Goal: Task Accomplishment & Management: Manage account settings

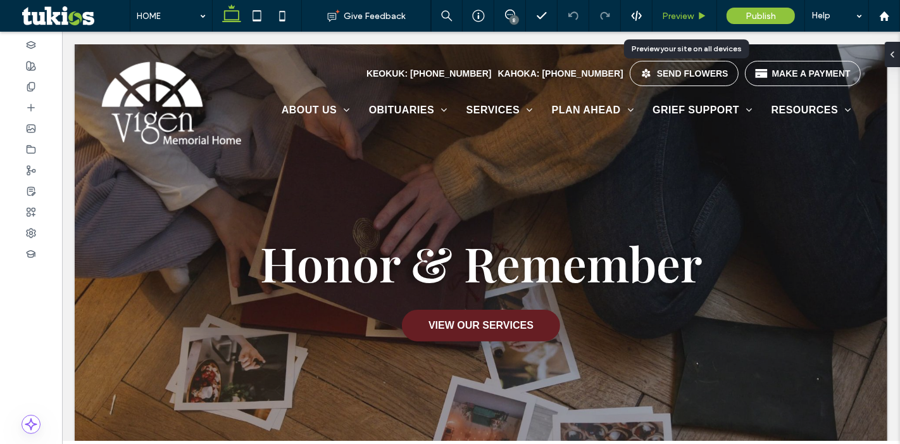
click at [683, 13] on span "Preview" at bounding box center [678, 16] width 32 height 11
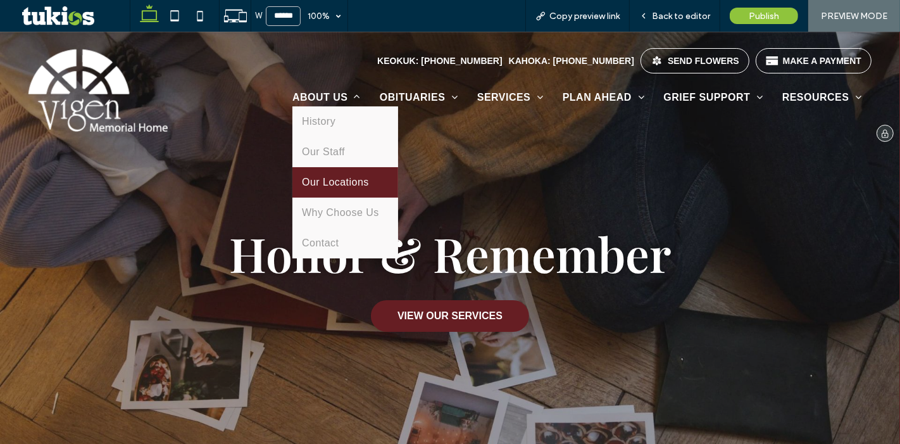
click at [325, 184] on span "Our Locations" at bounding box center [335, 182] width 67 height 11
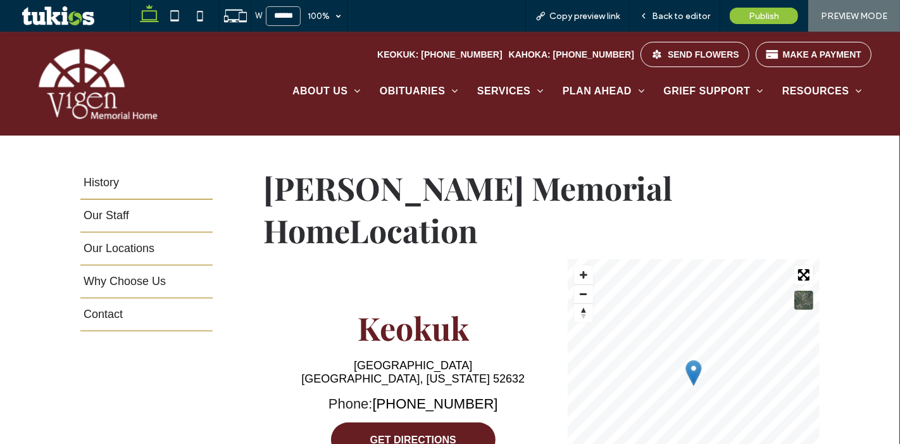
scroll to position [206, 0]
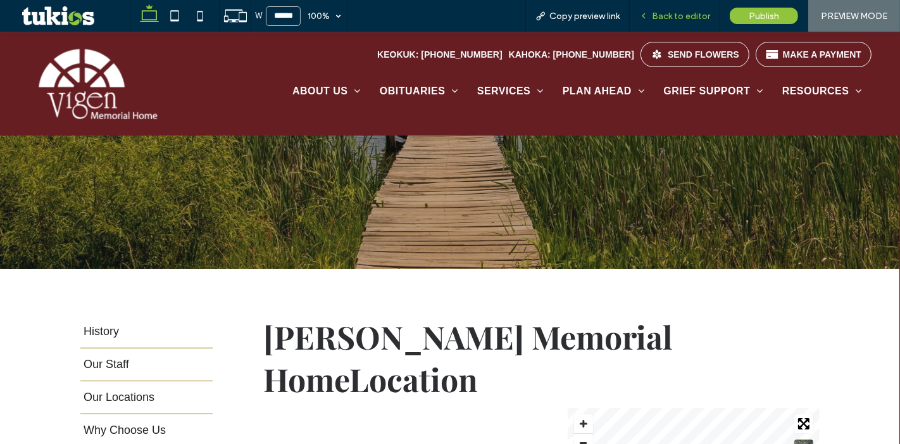
click at [667, 12] on span "Back to editor" at bounding box center [681, 16] width 58 height 11
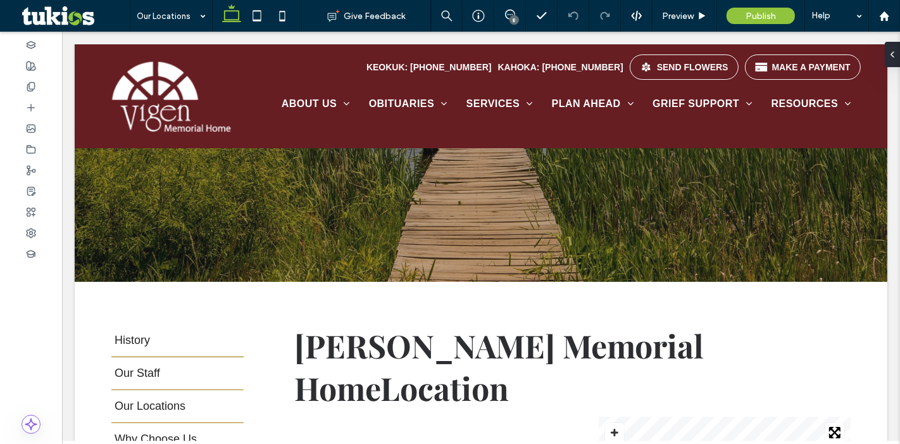
scroll to position [218, 0]
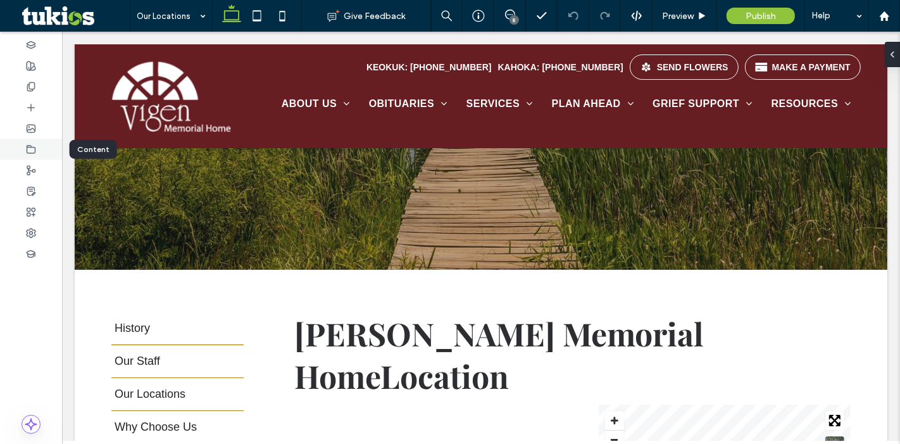
click at [30, 147] on icon at bounding box center [31, 149] width 10 height 10
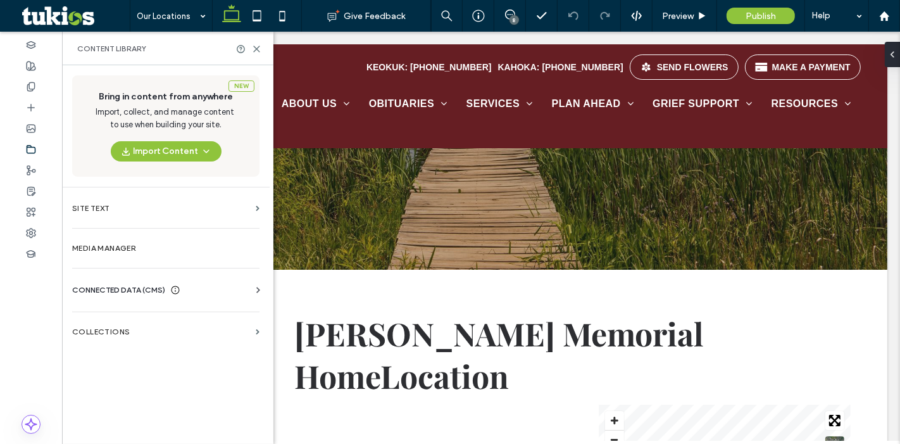
click at [101, 291] on span "CONNECTED DATA (CMS)" at bounding box center [118, 289] width 93 height 13
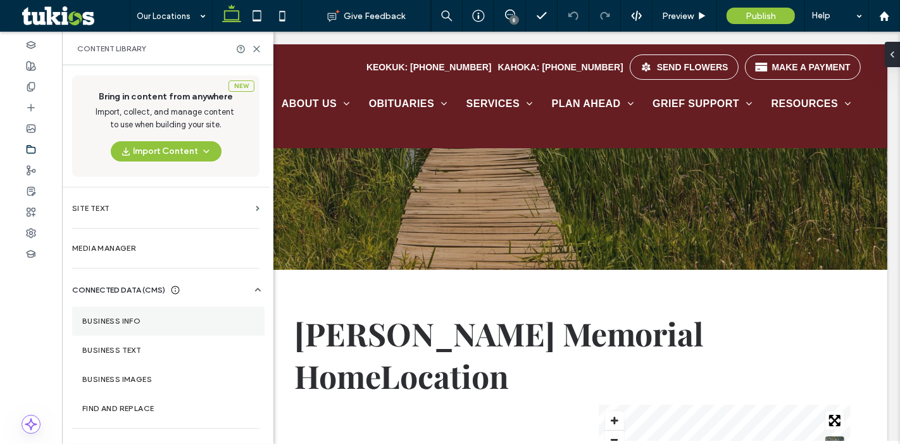
click at [123, 324] on label "Business Info" at bounding box center [168, 320] width 172 height 9
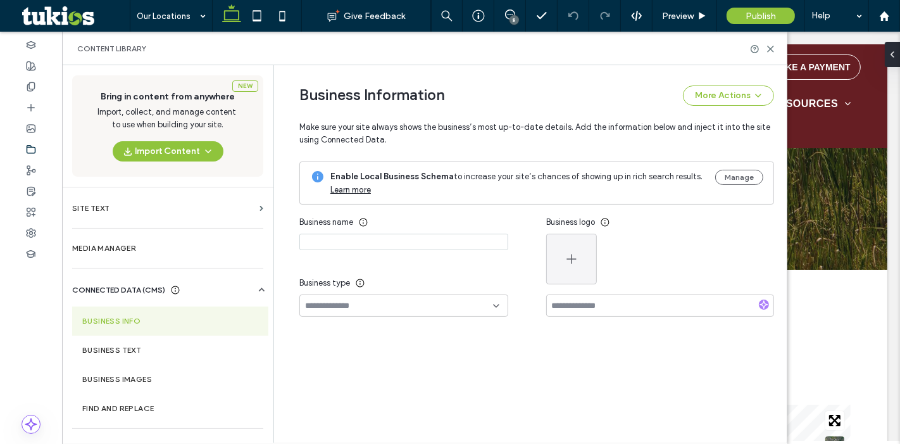
type input "**********"
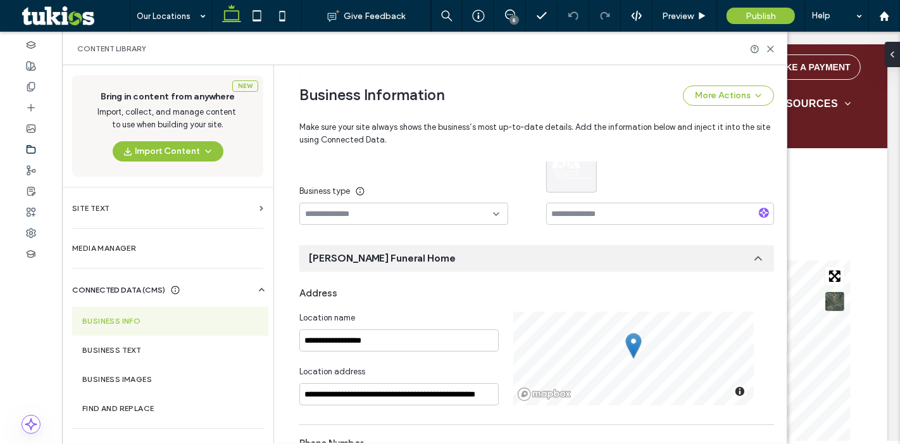
scroll to position [0, 0]
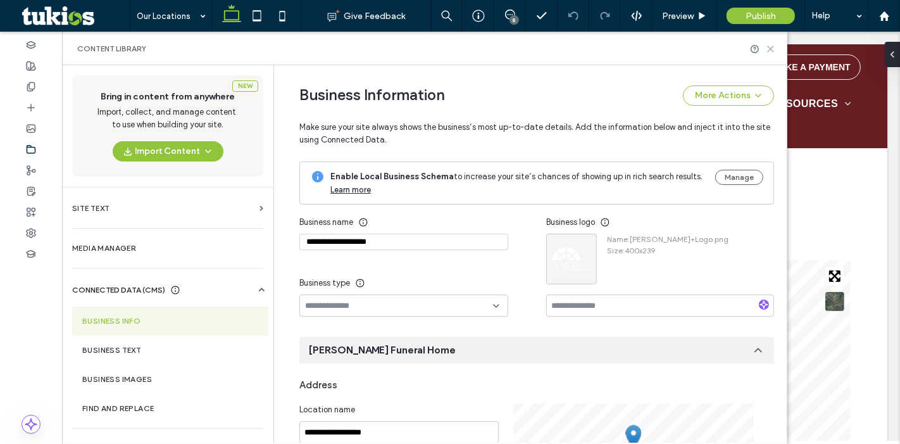
click at [772, 47] on use at bounding box center [771, 49] width 6 height 6
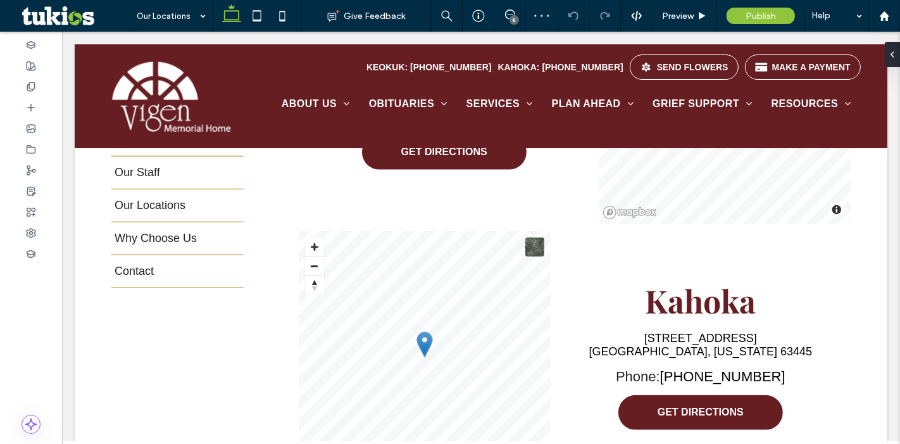
scroll to position [683, 0]
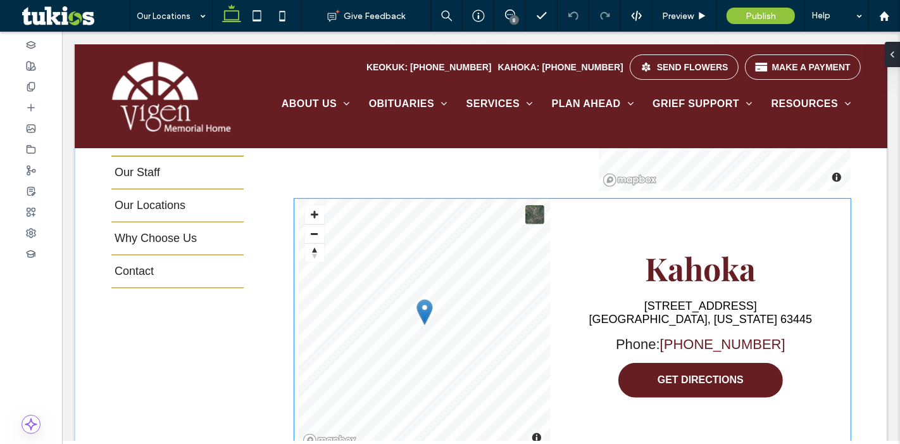
click at [714, 336] on link "[PHONE_NUMBER]" at bounding box center [721, 344] width 125 height 16
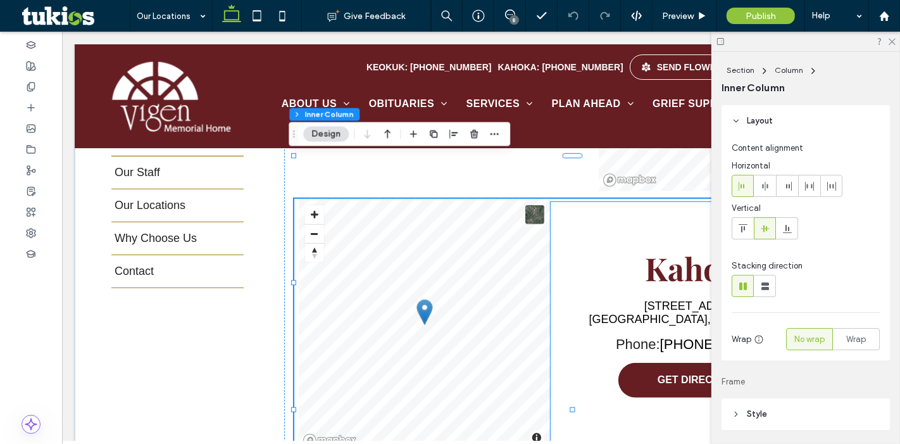
click at [645, 336] on p "Phone: [PHONE_NUMBER]" at bounding box center [700, 344] width 170 height 16
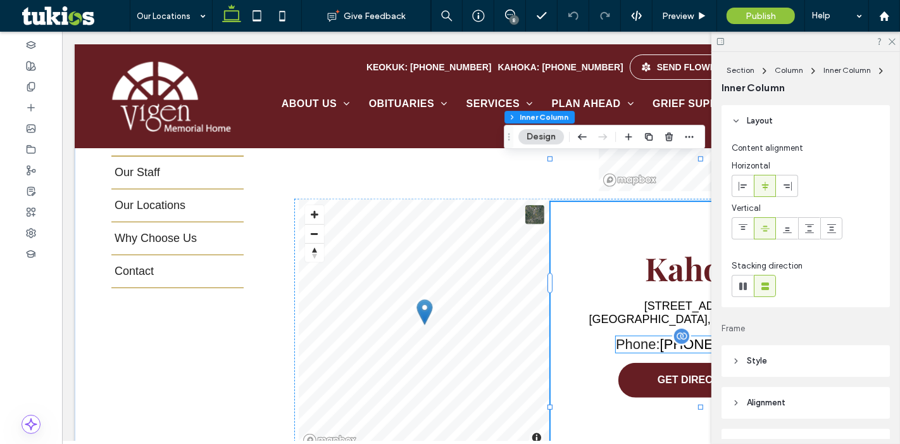
click at [655, 336] on p "Phone: [PHONE_NUMBER]" at bounding box center [700, 344] width 170 height 16
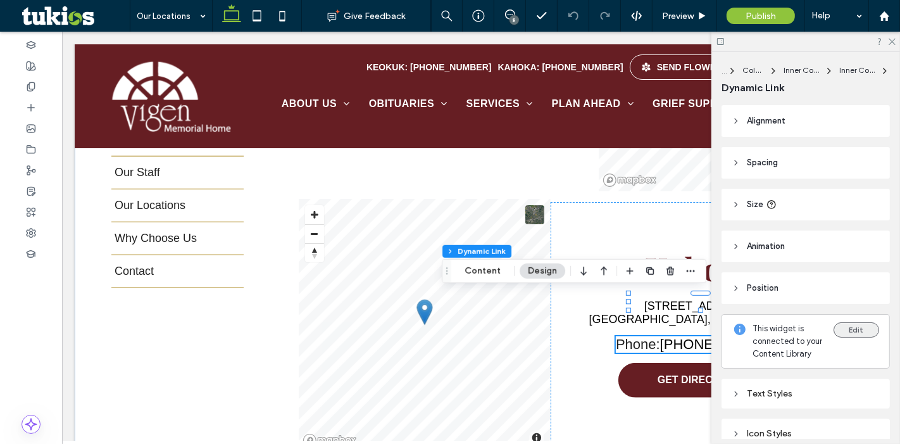
click at [840, 325] on button "Edit" at bounding box center [856, 329] width 46 height 15
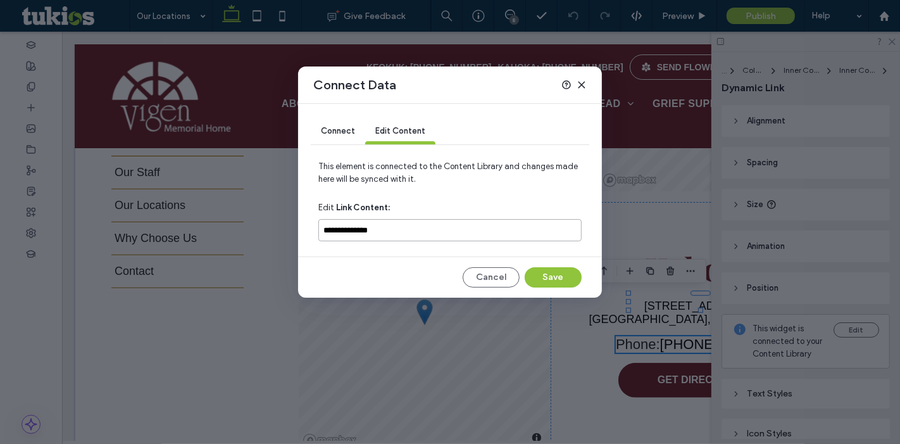
click at [347, 226] on input "**********" at bounding box center [449, 230] width 263 height 22
type input "**********"
click at [540, 273] on button "Save" at bounding box center [553, 277] width 57 height 20
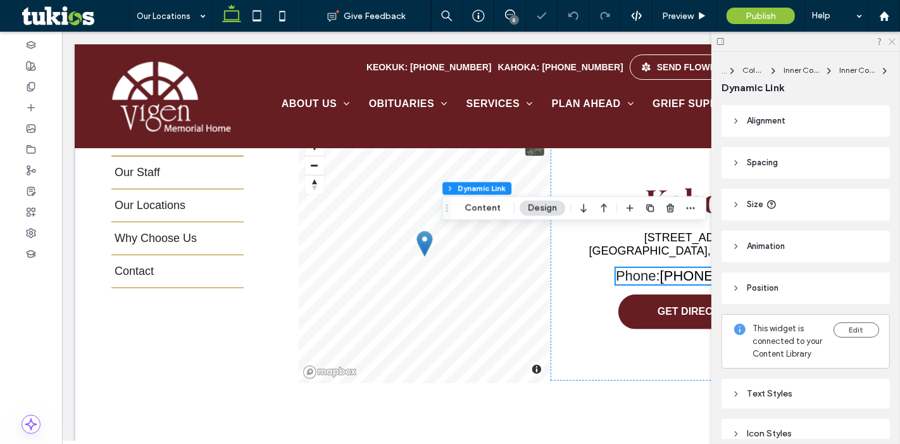
scroll to position [752, 0]
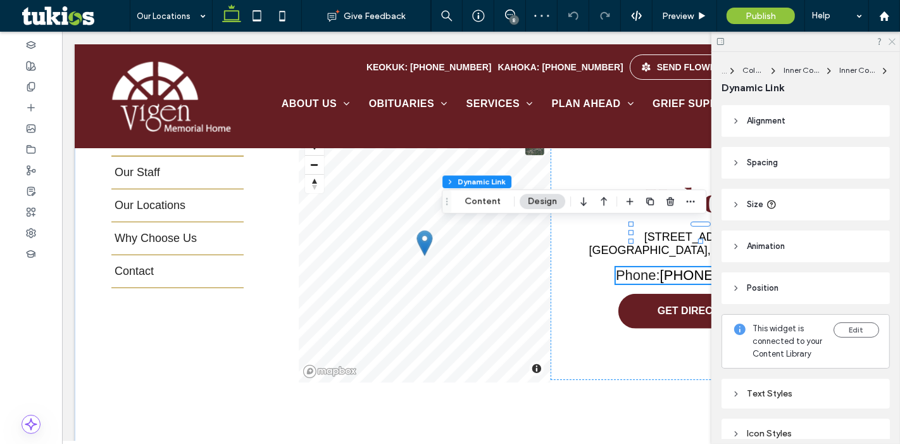
click at [895, 40] on icon at bounding box center [891, 41] width 8 height 8
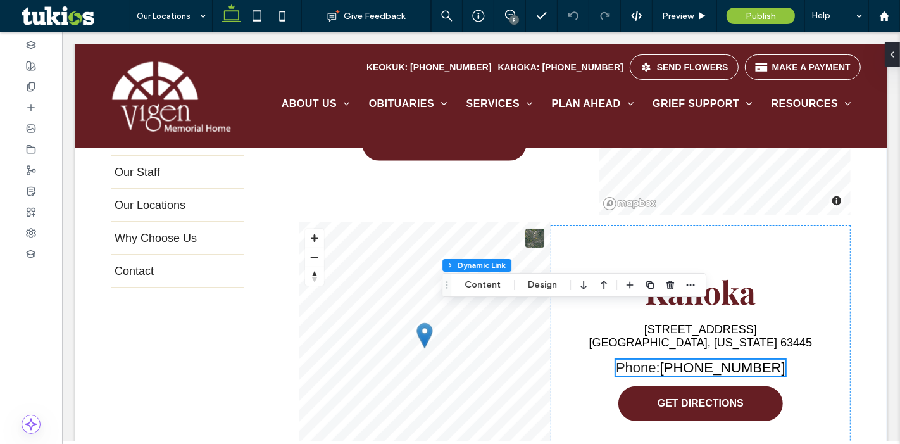
scroll to position [674, 0]
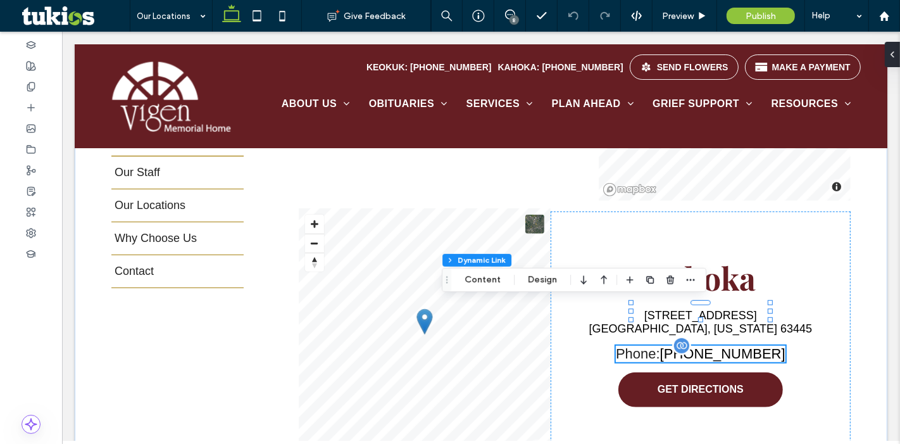
click at [696, 345] on div "Phone: [PHONE_NUMBER]" at bounding box center [700, 353] width 170 height 16
click at [487, 279] on button "Content" at bounding box center [482, 279] width 53 height 15
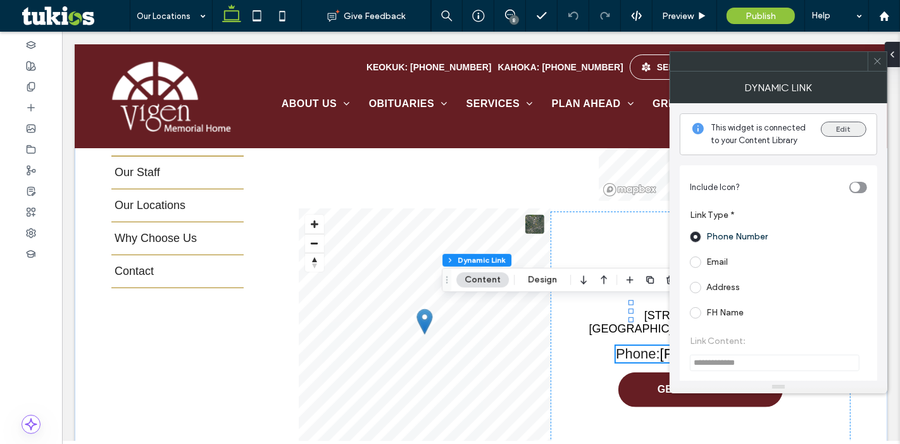
click at [842, 133] on button "Edit" at bounding box center [844, 128] width 46 height 15
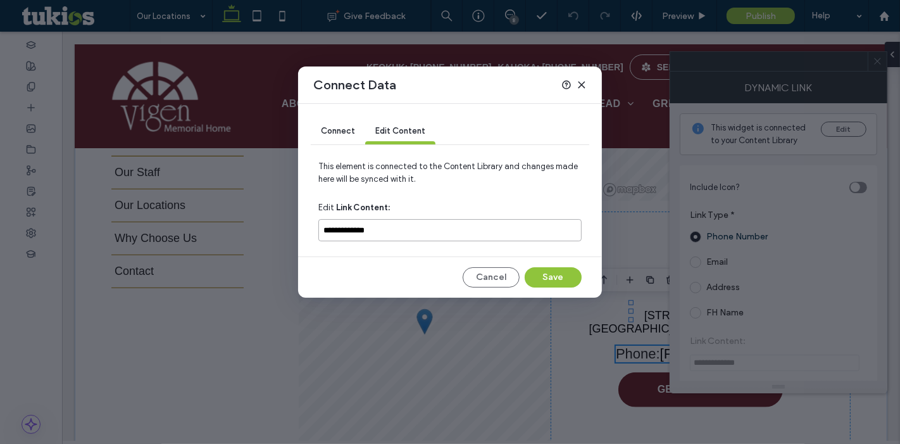
click at [343, 230] on input "**********" at bounding box center [449, 230] width 263 height 22
type input "**********"
click at [550, 271] on button "Save" at bounding box center [553, 277] width 57 height 20
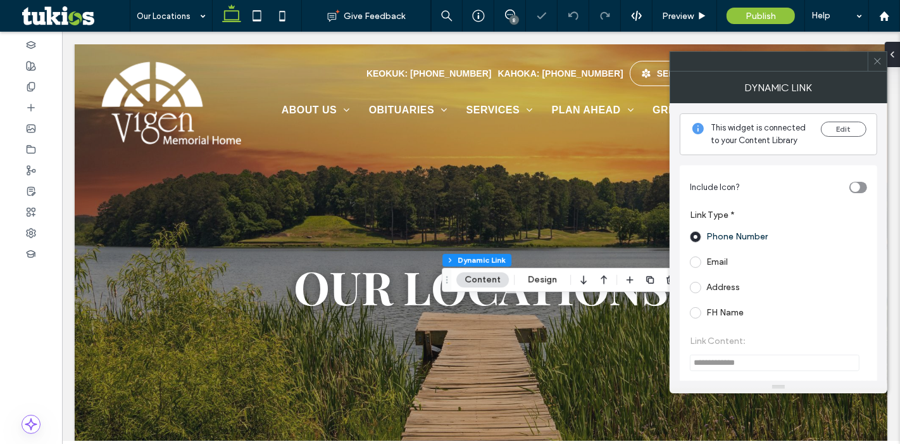
scroll to position [0, 0]
click at [883, 66] on div at bounding box center [877, 61] width 19 height 19
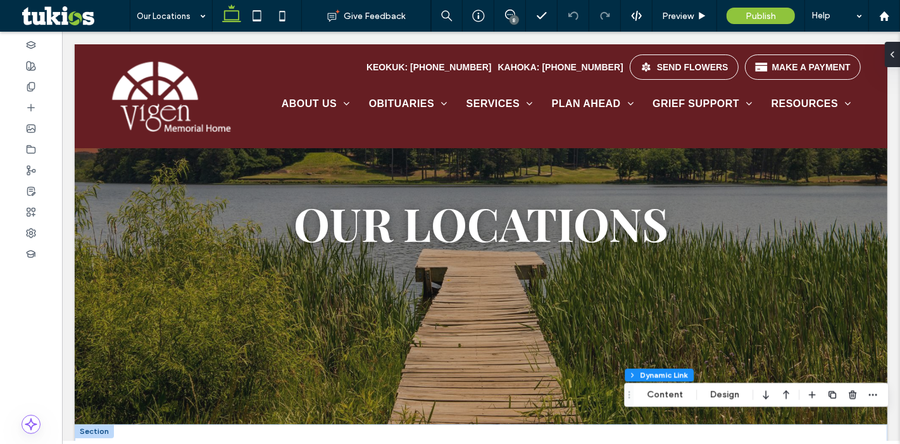
scroll to position [58, 0]
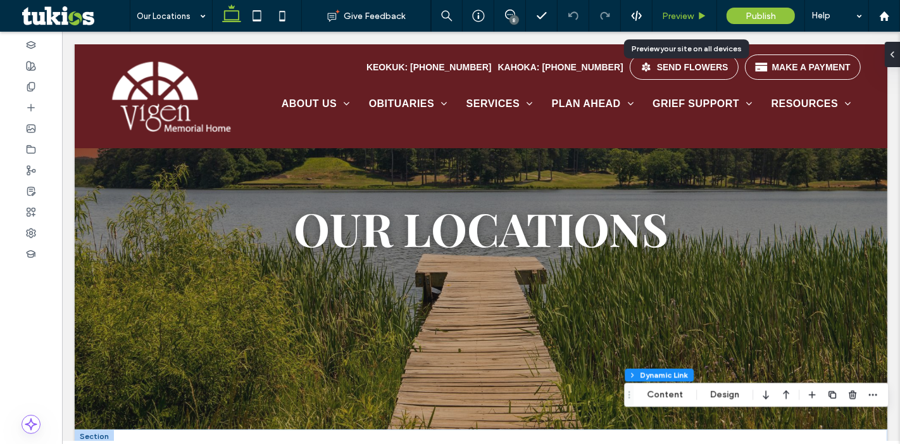
click at [671, 16] on span "Preview" at bounding box center [678, 16] width 32 height 11
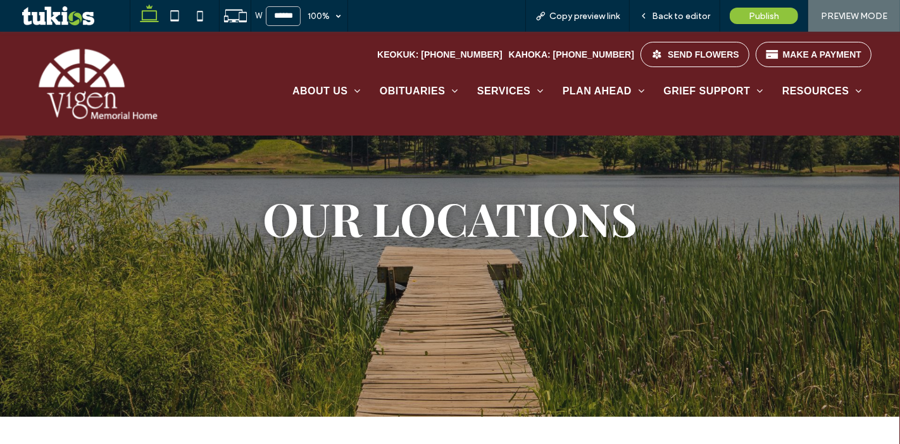
scroll to position [46, 0]
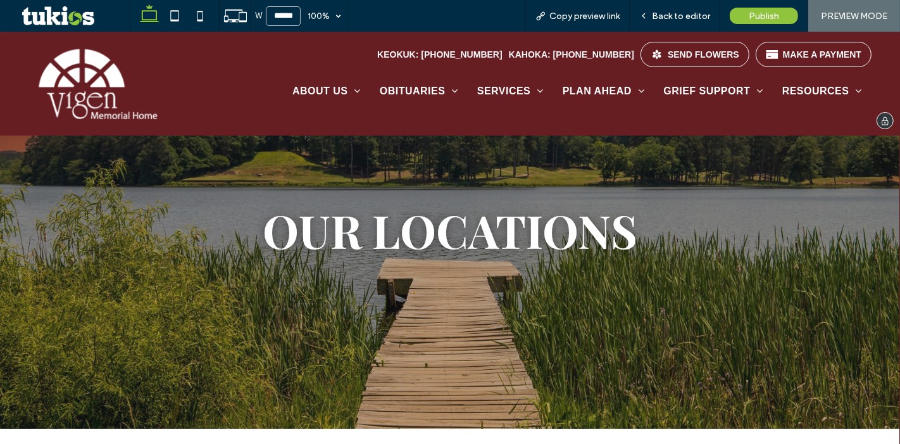
click at [101, 84] on img at bounding box center [98, 83] width 119 height 71
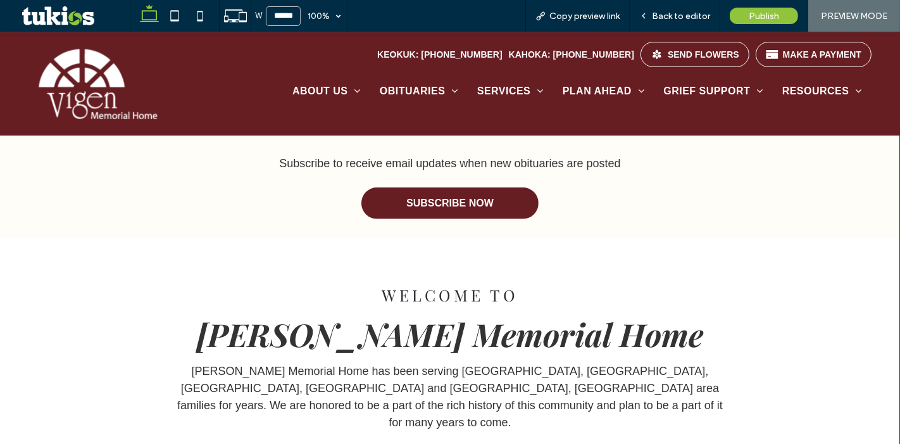
scroll to position [596, 0]
